Goal: Task Accomplishment & Management: Use online tool/utility

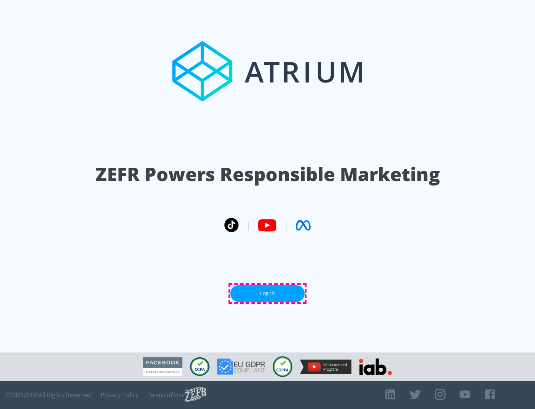
click at [268, 293] on link "Log In" at bounding box center [267, 293] width 74 height 17
